Goal: Task Accomplishment & Management: Manage account settings

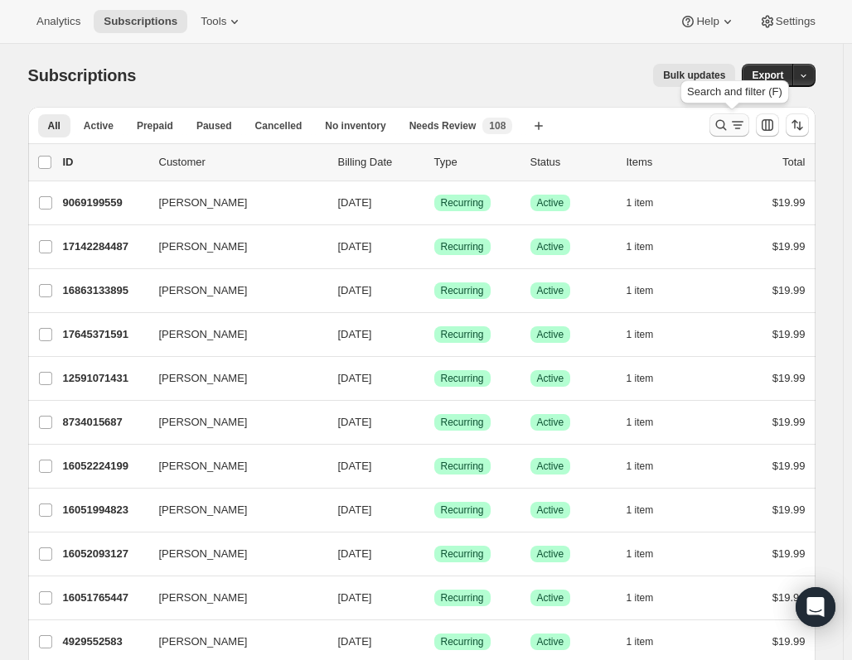
click at [726, 128] on icon "Search and filter results" at bounding box center [720, 125] width 17 height 17
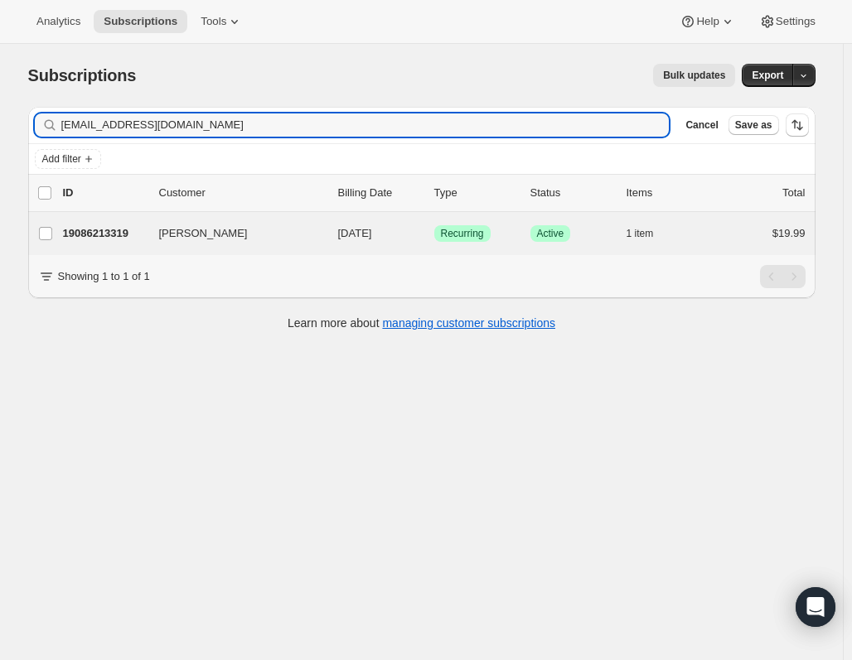
type input "[EMAIL_ADDRESS][DOMAIN_NAME]"
click at [257, 221] on div "[PERSON_NAME] 19086213319 [PERSON_NAME] [DATE] Success Recurring Success Active…" at bounding box center [421, 233] width 787 height 43
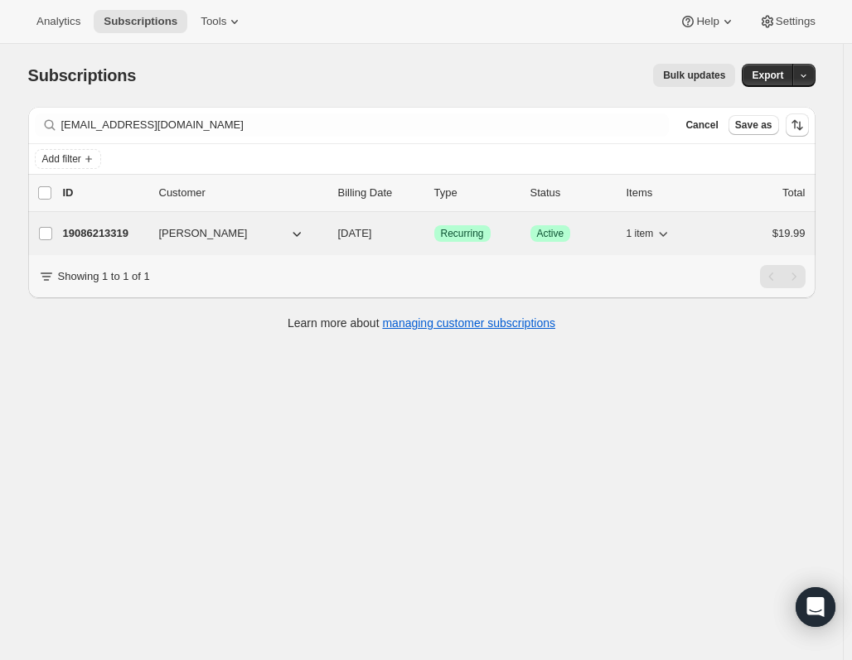
click at [225, 234] on span "[PERSON_NAME]" at bounding box center [203, 233] width 89 height 17
click at [108, 237] on p "19086213319" at bounding box center [104, 233] width 83 height 17
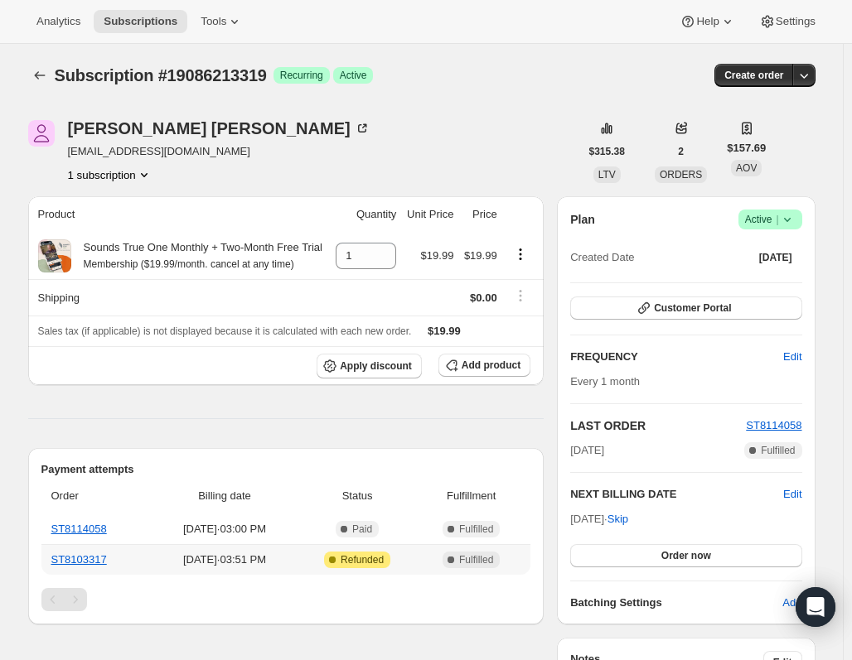
drag, startPoint x: 235, startPoint y: 563, endPoint x: 245, endPoint y: 553, distance: 14.1
click at [245, 553] on span "[DATE] · 03:51 PM" at bounding box center [225, 560] width 136 height 17
click at [79, 530] on link "ST8114058" at bounding box center [79, 529] width 56 height 12
click at [794, 210] on span "Success Active |" at bounding box center [770, 220] width 64 height 20
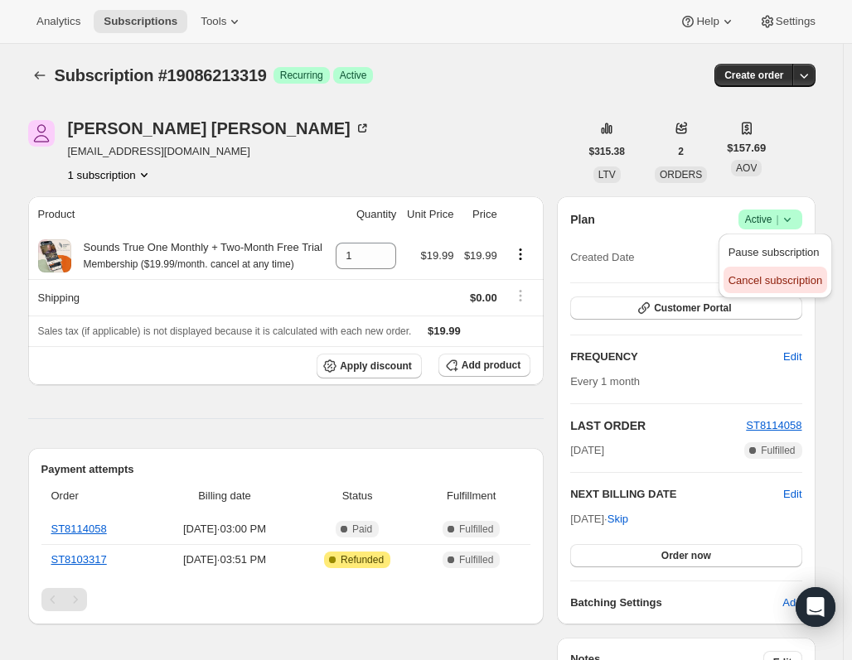
click at [799, 278] on span "Cancel subscription" at bounding box center [775, 280] width 94 height 12
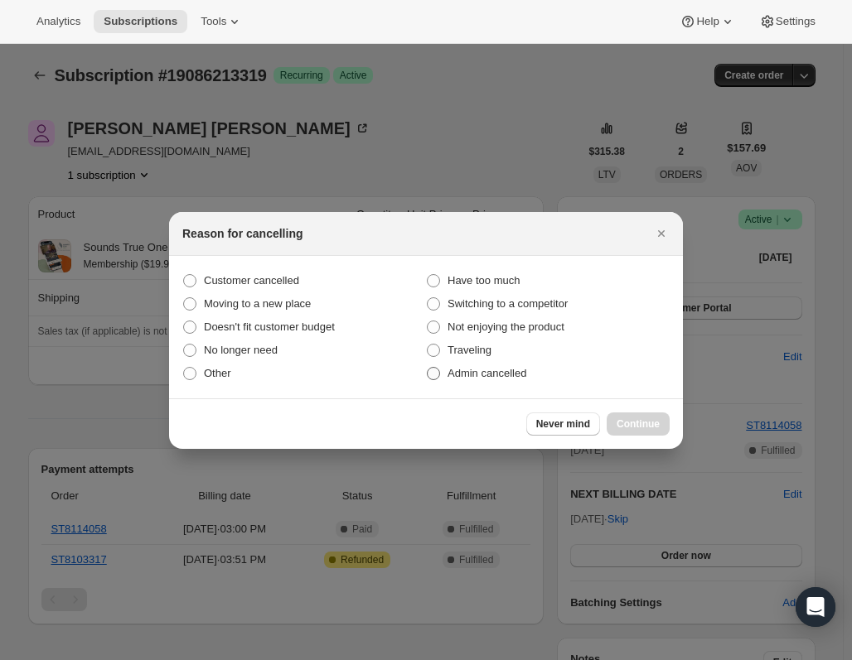
click at [495, 384] on label "Admin cancelled" at bounding box center [548, 373] width 244 height 23
click at [427, 368] on input "Admin cancelled" at bounding box center [427, 367] width 1 height 1
radio input "true"
click at [653, 424] on span "Continue" at bounding box center [637, 424] width 43 height 13
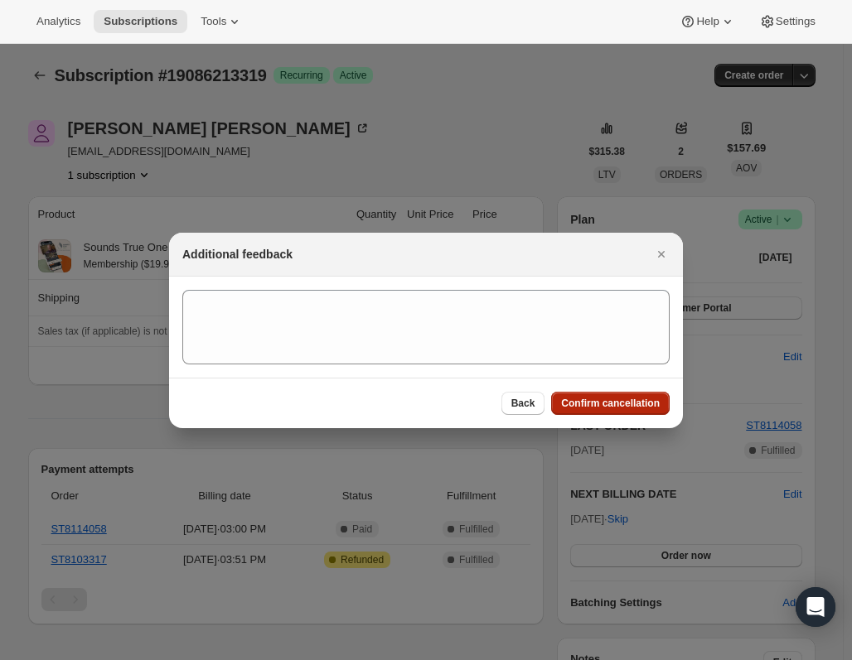
click at [634, 394] on button "Confirm cancellation" at bounding box center [610, 403] width 118 height 23
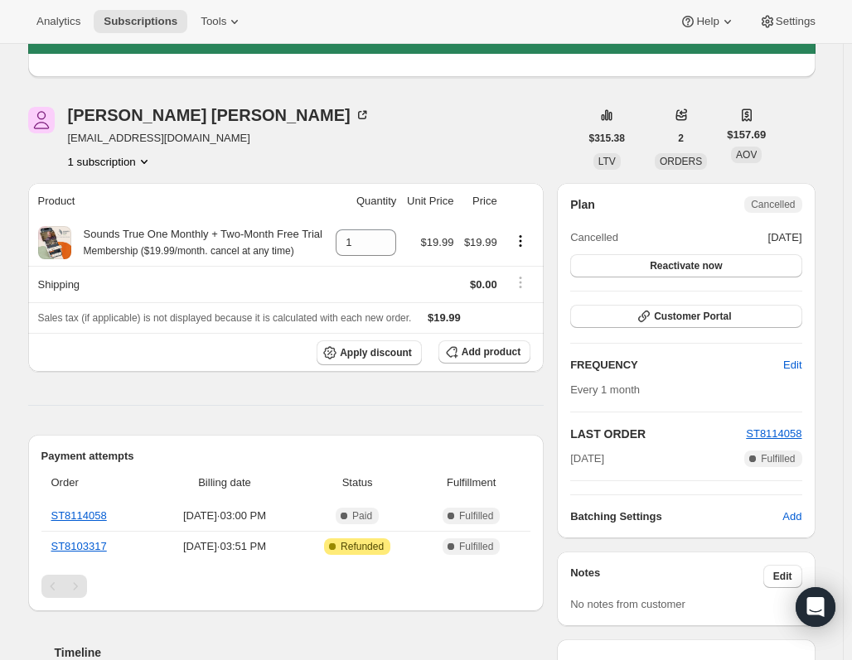
scroll to position [83, 0]
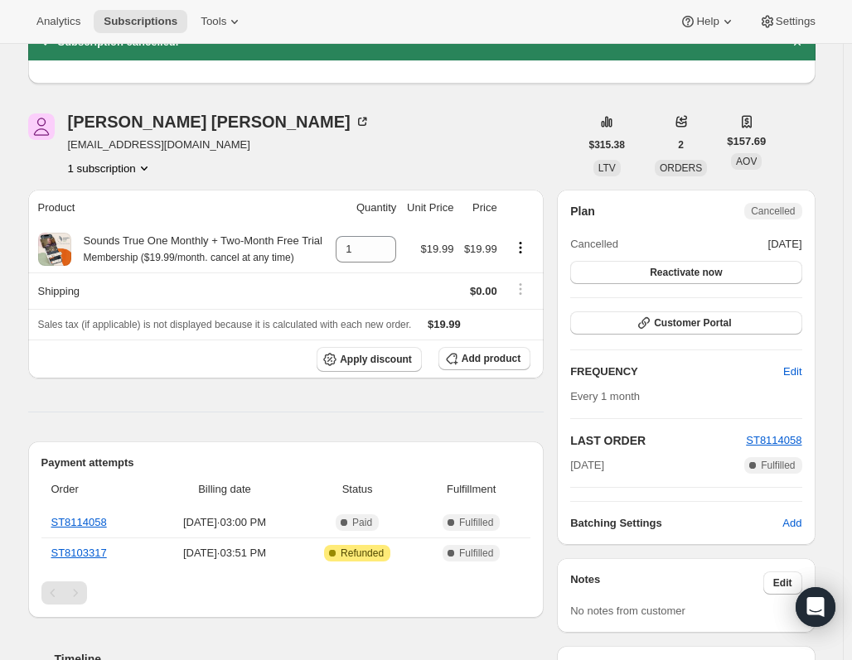
click at [147, 165] on icon "Product actions" at bounding box center [144, 168] width 17 height 17
click at [142, 201] on span "Current" at bounding box center [149, 199] width 33 height 13
click at [120, 200] on span "19086213319 Info Current" at bounding box center [115, 199] width 115 height 12
click at [297, 134] on div "[PERSON_NAME] [EMAIL_ADDRESS][DOMAIN_NAME] 1 subscription" at bounding box center [303, 144] width 551 height 63
